Goal: Task Accomplishment & Management: Complete application form

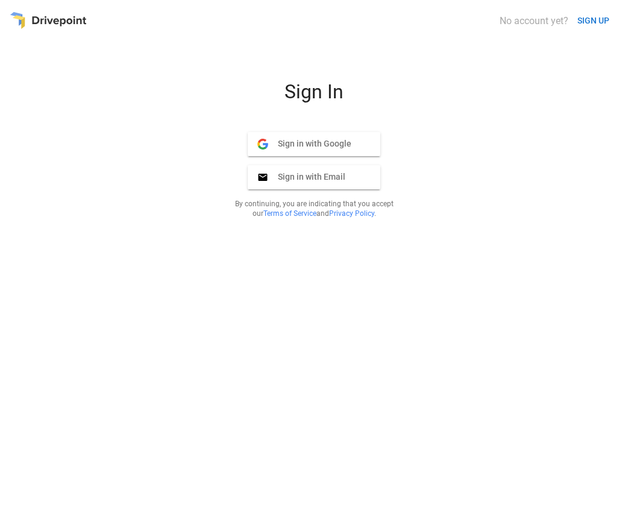
click at [314, 177] on span "Sign in with Email" at bounding box center [306, 176] width 77 height 11
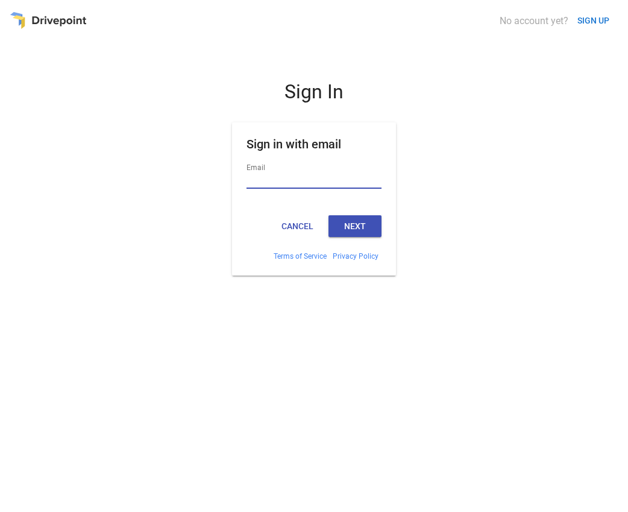
click at [593, 20] on button "SIGN UP" at bounding box center [594, 21] width 42 height 22
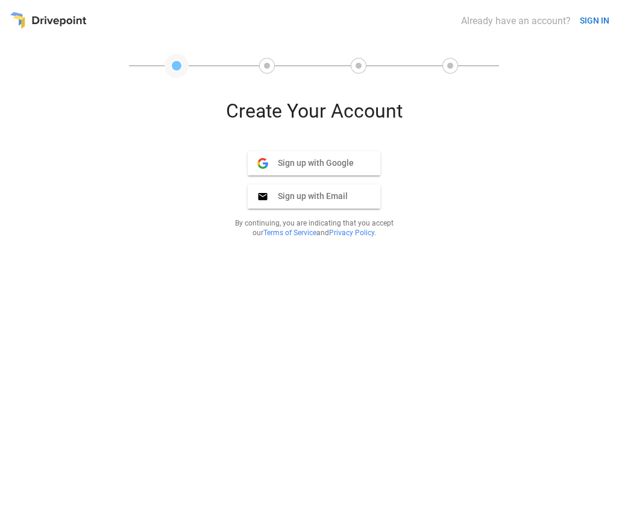
click at [594, 20] on button "SIGN IN" at bounding box center [594, 21] width 39 height 22
click at [314, 196] on span "Sign up with Email" at bounding box center [308, 196] width 80 height 11
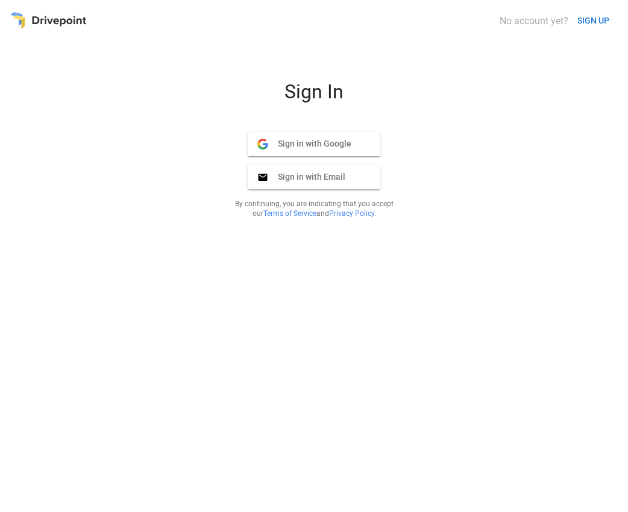
click at [314, 143] on span "Sign in with Google" at bounding box center [309, 143] width 83 height 11
